Goal: Navigation & Orientation: Find specific page/section

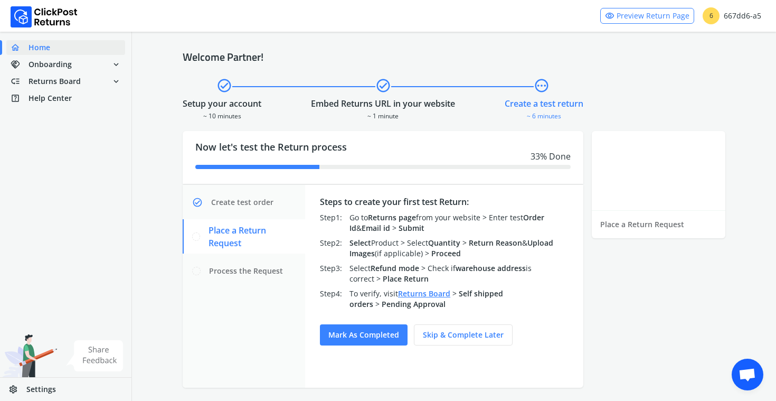
scroll to position [1229, 0]
click at [80, 86] on span "low_priority Returns Board expand_more" at bounding box center [65, 81] width 119 height 15
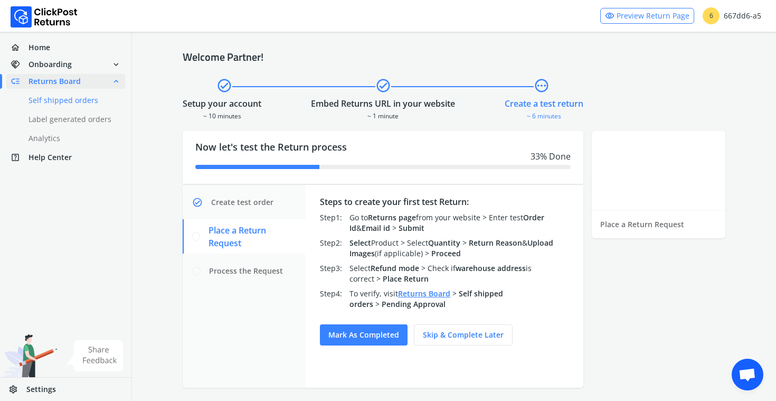
click at [77, 99] on link "done Self shipped orders" at bounding box center [71, 100] width 131 height 15
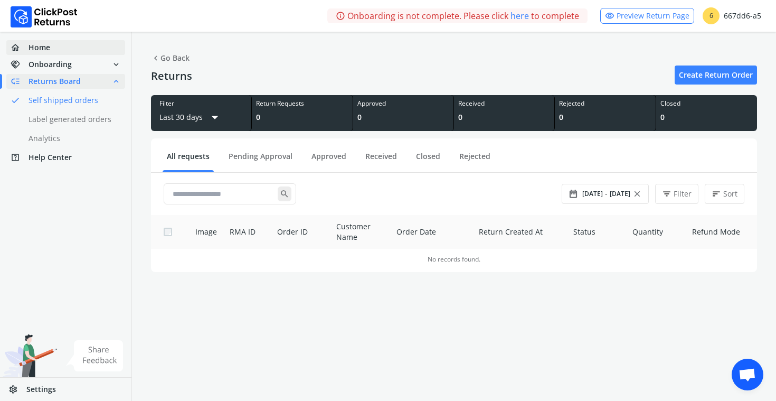
click at [50, 49] on span "Home" at bounding box center [39, 47] width 22 height 11
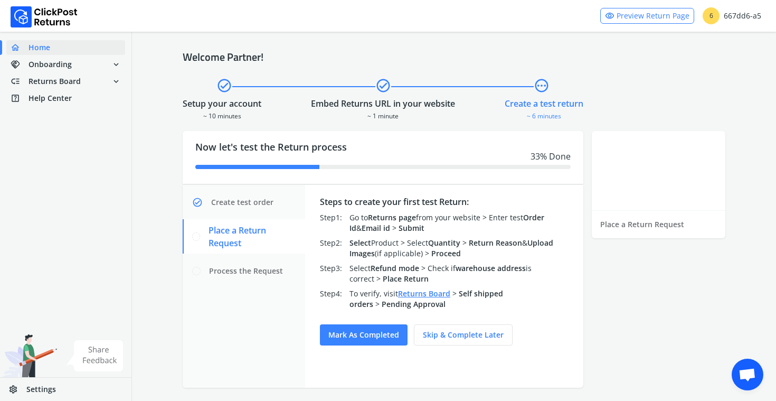
scroll to position [6, 0]
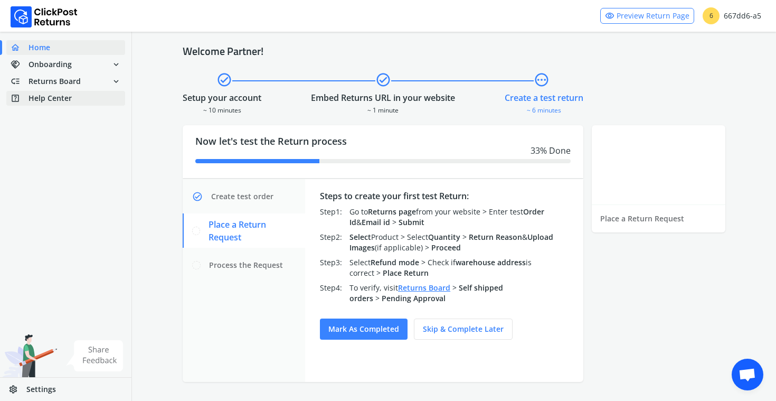
click at [65, 97] on span "Help Center" at bounding box center [49, 98] width 43 height 11
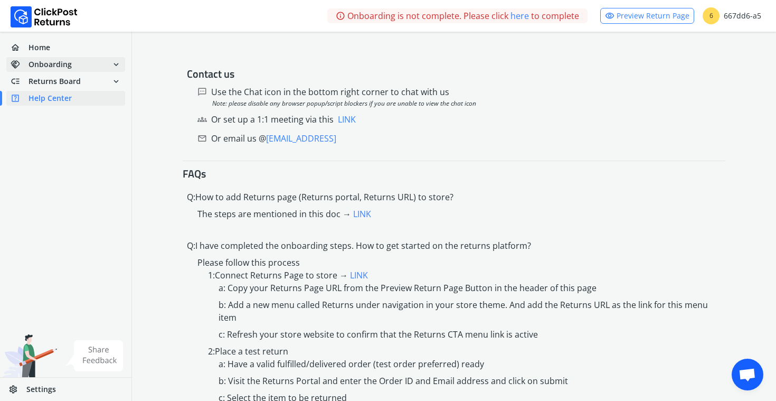
click at [65, 58] on span "handshake Onboarding" at bounding box center [41, 64] width 61 height 15
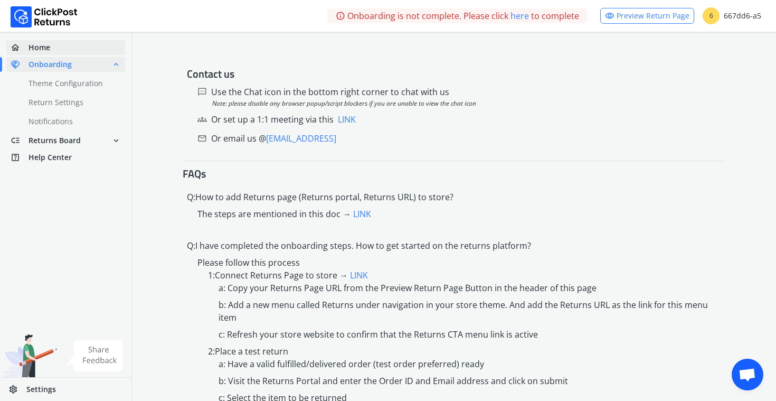
click at [63, 49] on link "home Home" at bounding box center [65, 47] width 119 height 15
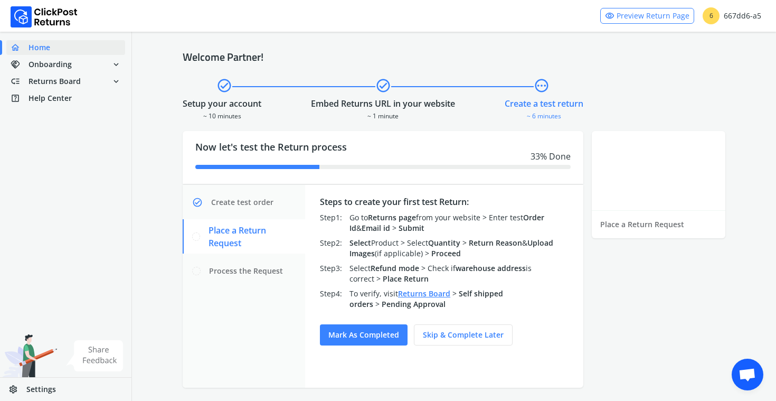
scroll to position [6, 0]
